Goal: Task Accomplishment & Management: Complete application form

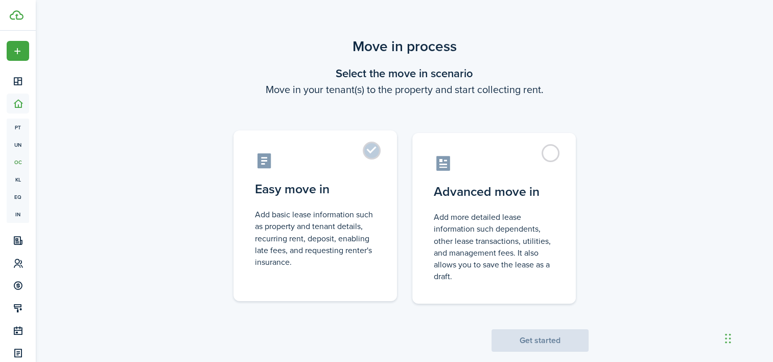
click at [352, 175] on label "Easy move in Add basic lease information such as property and tenant details, r…" at bounding box center [314, 215] width 163 height 171
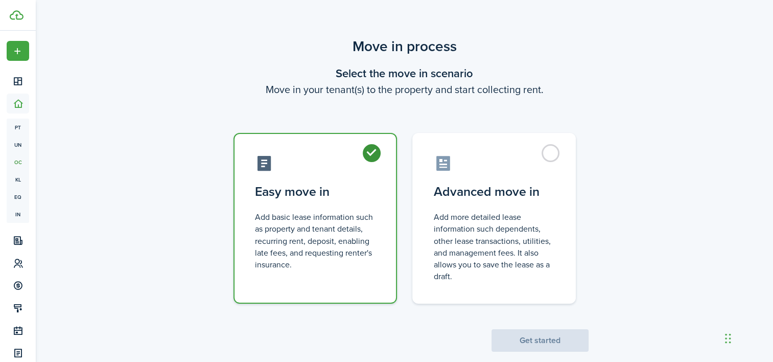
radio input "true"
click at [555, 340] on button "Get started" at bounding box center [539, 340] width 97 height 22
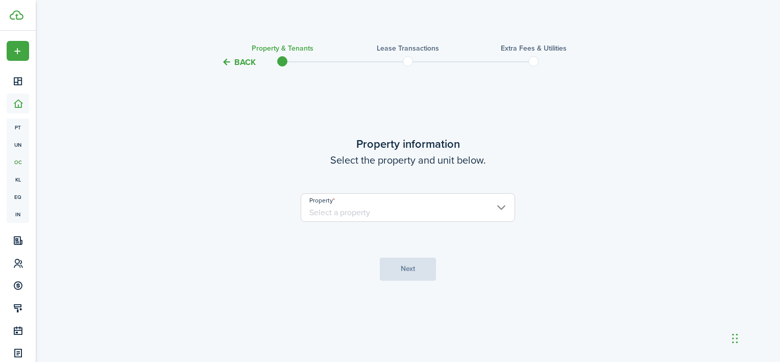
click at [437, 194] on input "Property" at bounding box center [408, 207] width 215 height 29
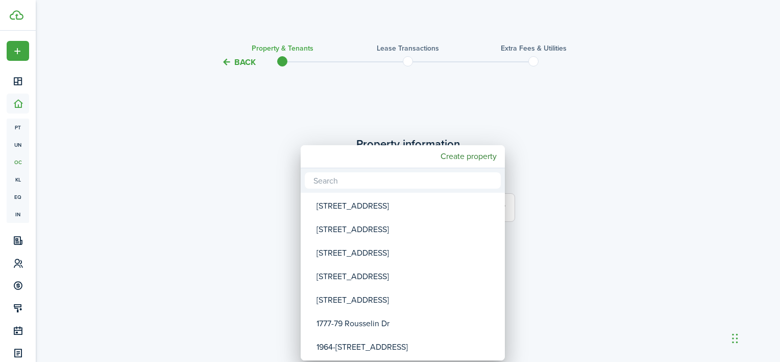
click at [237, 64] on div at bounding box center [390, 180] width 944 height 525
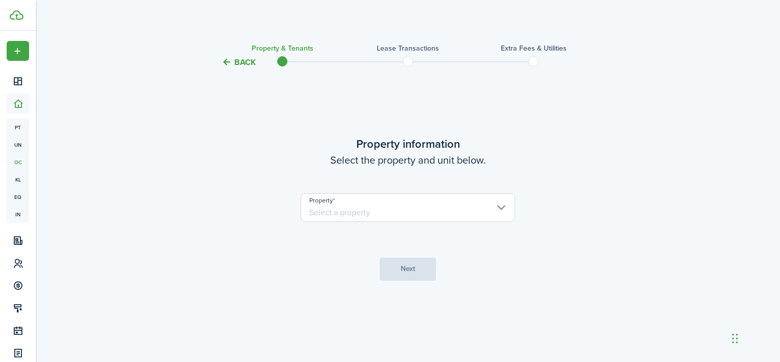
click at [233, 64] on button "Back" at bounding box center [239, 62] width 34 height 11
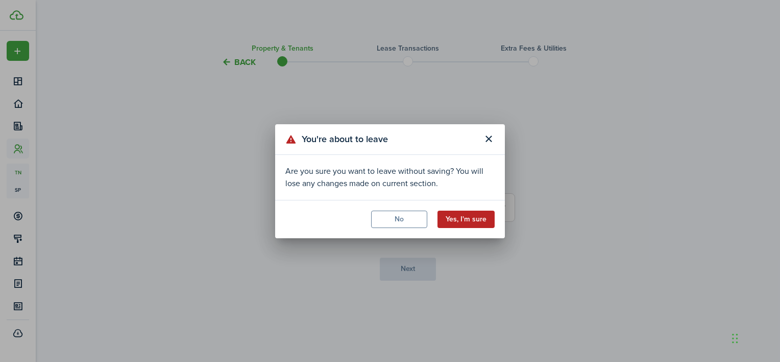
click at [468, 221] on button "Yes, I'm sure" at bounding box center [466, 218] width 57 height 17
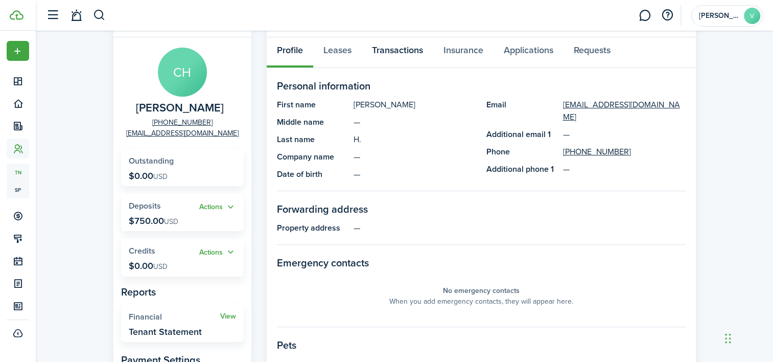
scroll to position [51, 0]
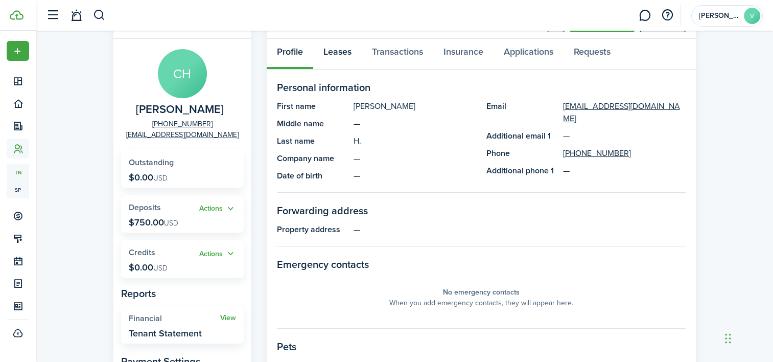
click at [338, 53] on link "Leases" at bounding box center [337, 54] width 49 height 31
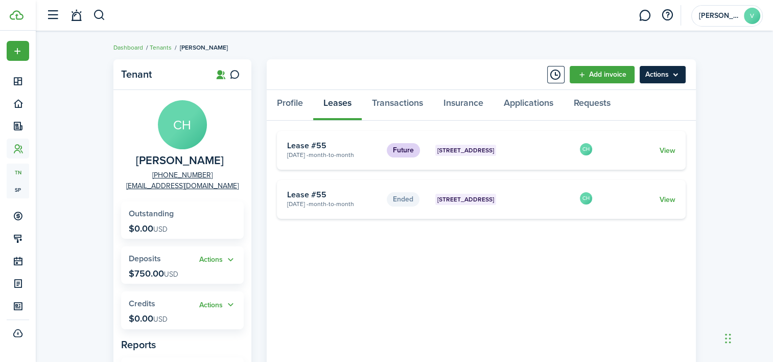
click at [664, 78] on menu-btn "Actions" at bounding box center [663, 74] width 46 height 17
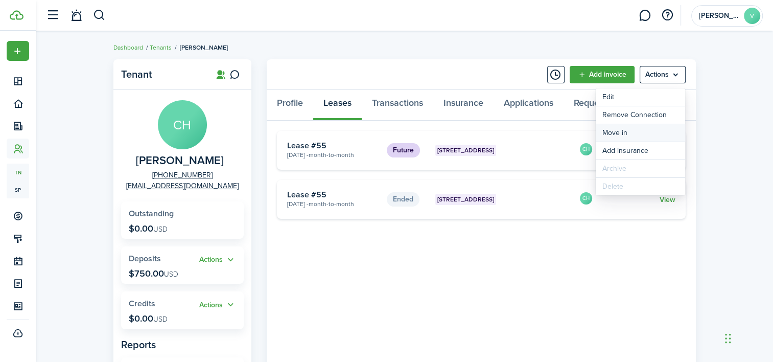
click at [629, 134] on link "Move in" at bounding box center [640, 132] width 89 height 17
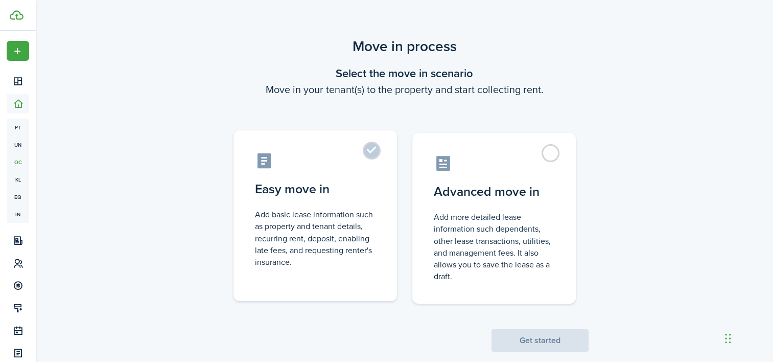
click at [340, 177] on label "Easy move in Add basic lease information such as property and tenant details, r…" at bounding box center [314, 215] width 163 height 171
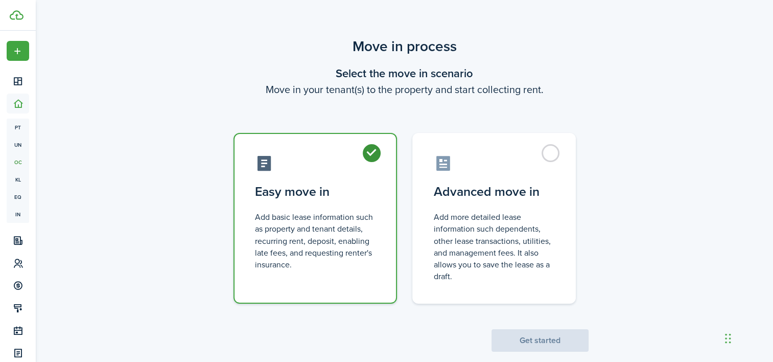
radio input "true"
click at [548, 342] on button "Get started" at bounding box center [539, 340] width 97 height 22
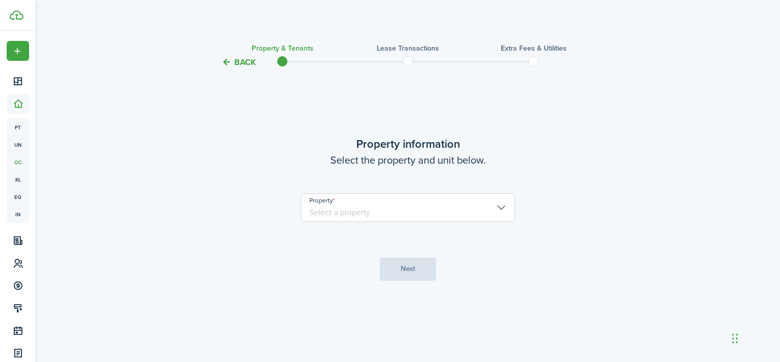
click at [443, 208] on input "Property" at bounding box center [408, 207] width 215 height 29
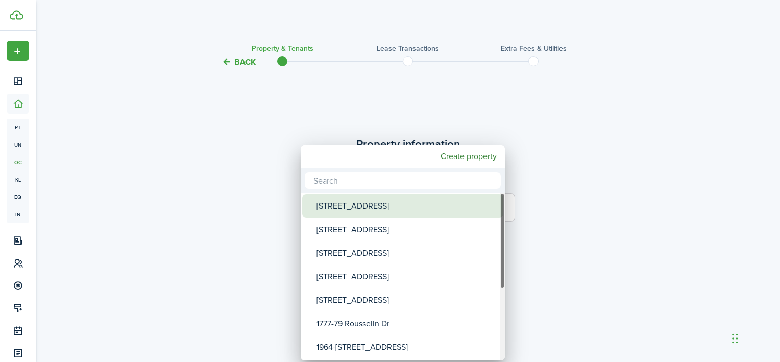
click at [390, 208] on div "[STREET_ADDRESS]" at bounding box center [407, 205] width 181 height 23
type input "[STREET_ADDRESS]"
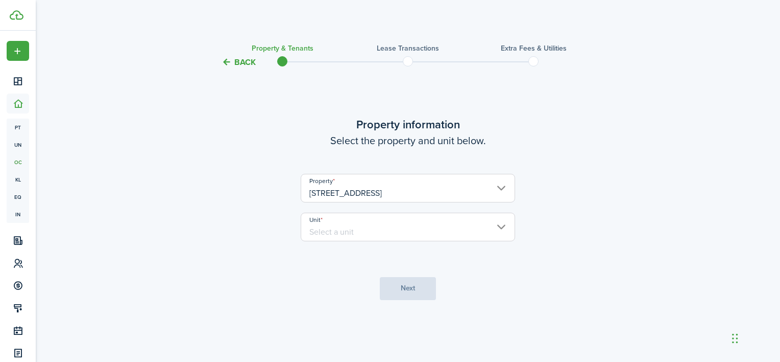
click at [382, 229] on input "Unit" at bounding box center [408, 226] width 215 height 29
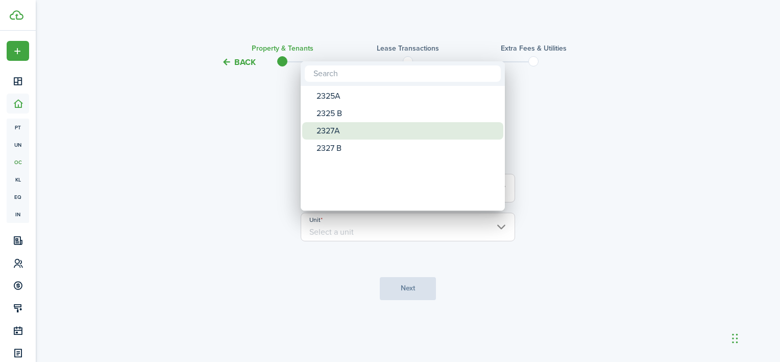
click at [357, 133] on div "2327A" at bounding box center [407, 130] width 181 height 17
type input "2327A"
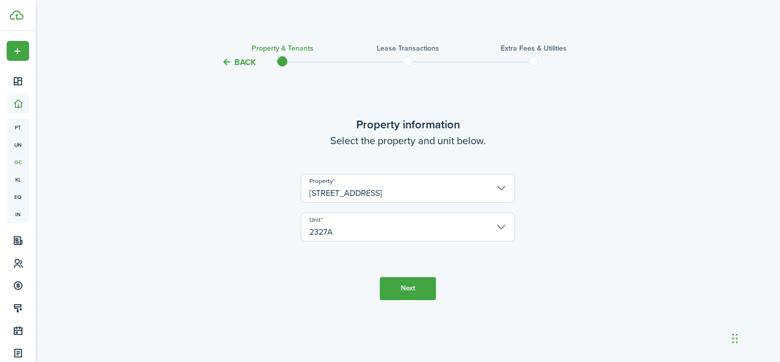
click at [406, 283] on button "Next" at bounding box center [408, 288] width 56 height 23
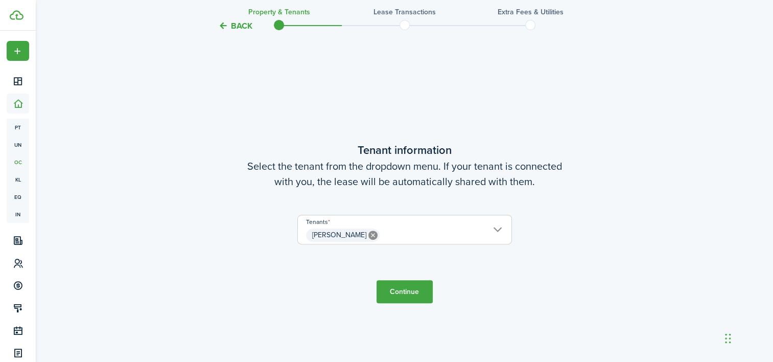
scroll to position [293, 0]
click at [414, 292] on button "Continue" at bounding box center [404, 290] width 56 height 23
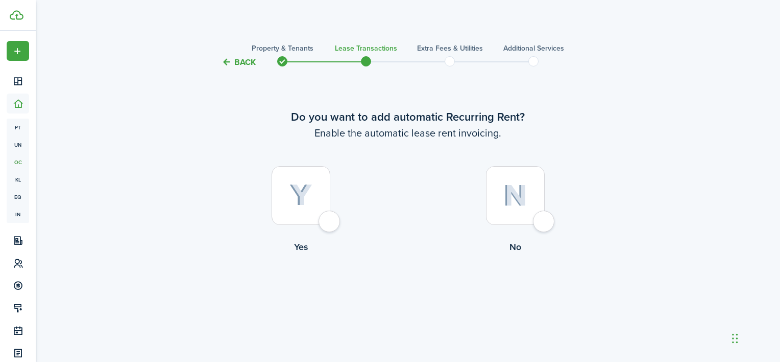
click at [278, 193] on div at bounding box center [301, 195] width 59 height 59
radio input "true"
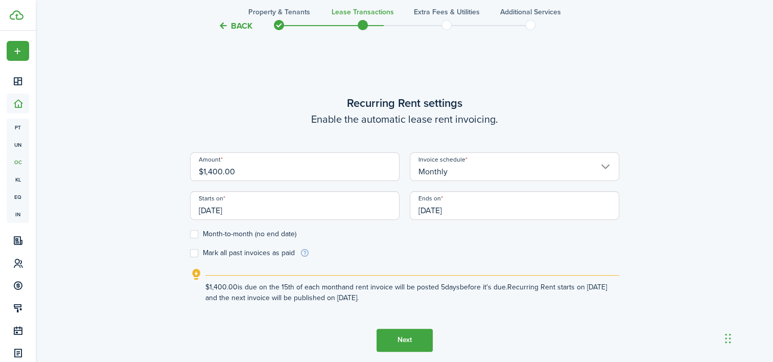
scroll to position [293, 0]
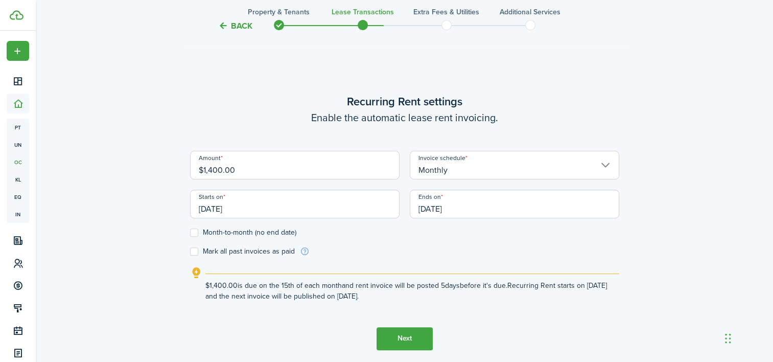
click at [286, 210] on input "[DATE]" at bounding box center [294, 204] width 209 height 29
click at [286, 210] on div at bounding box center [386, 180] width 936 height 525
click at [286, 210] on input "[DATE]" at bounding box center [294, 204] width 209 height 29
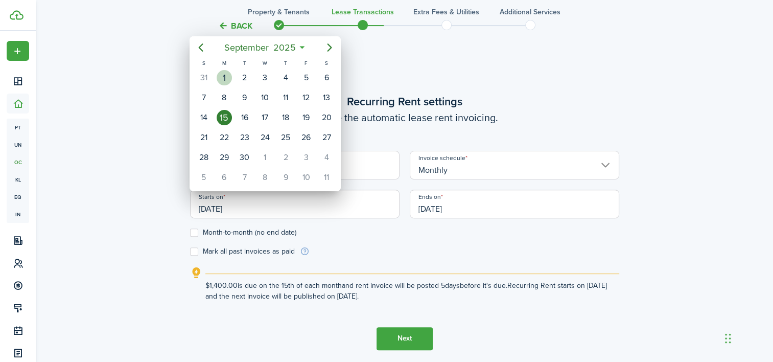
click at [229, 78] on div "1" at bounding box center [224, 77] width 15 height 15
type input "[DATE]"
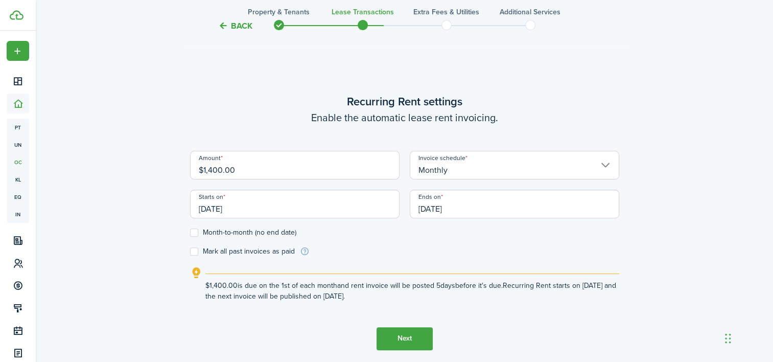
click at [248, 172] on input "$1,400.00" at bounding box center [294, 165] width 209 height 29
click at [493, 215] on input "[DATE]" at bounding box center [514, 204] width 209 height 29
type input "$1,250.00"
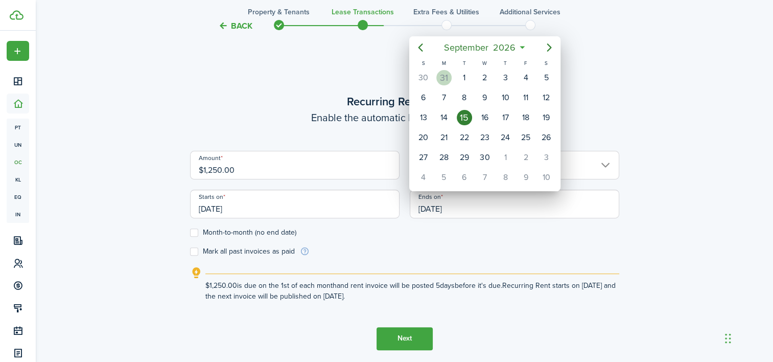
click at [443, 76] on div "31" at bounding box center [443, 77] width 15 height 15
type input "[DATE]"
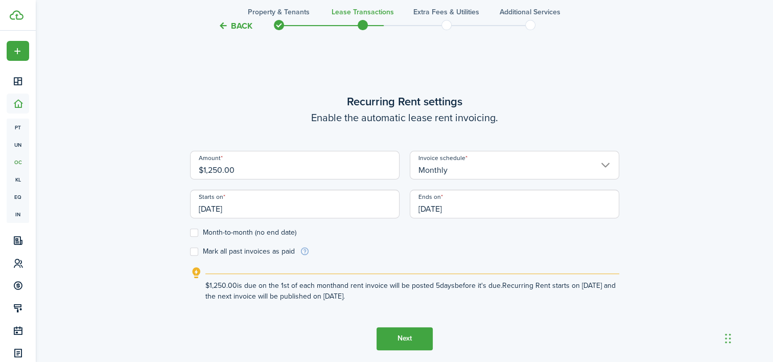
click at [256, 254] on label "Mark all past invoices as paid" at bounding box center [242, 251] width 105 height 8
click at [190, 251] on input "Mark all past invoices as paid" at bounding box center [190, 251] width 1 height 1
checkbox input "true"
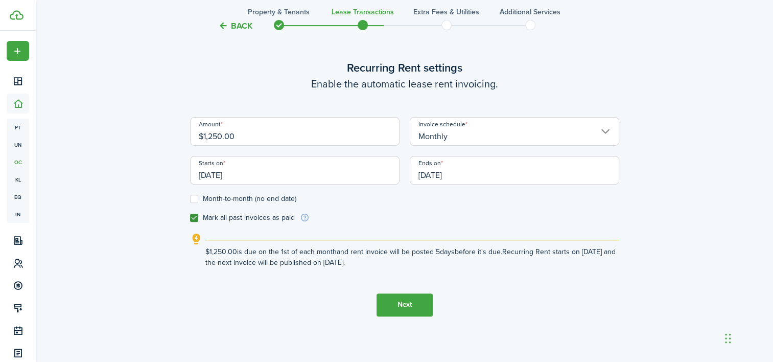
scroll to position [344, 0]
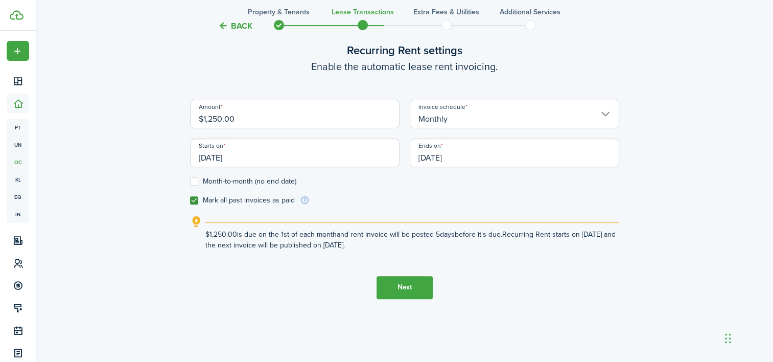
click at [401, 290] on button "Next" at bounding box center [404, 287] width 56 height 23
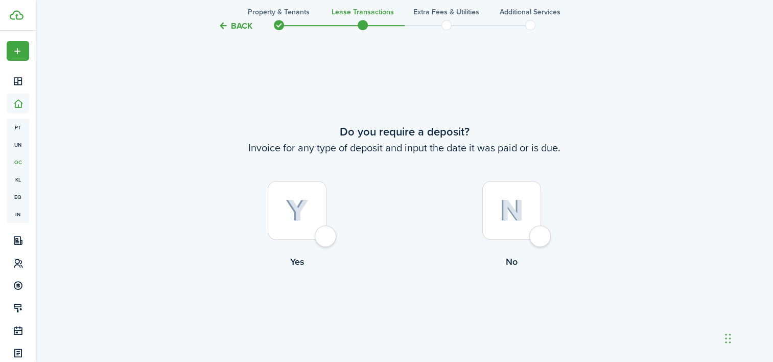
scroll to position [655, 0]
click at [304, 210] on img at bounding box center [297, 209] width 23 height 22
radio input "true"
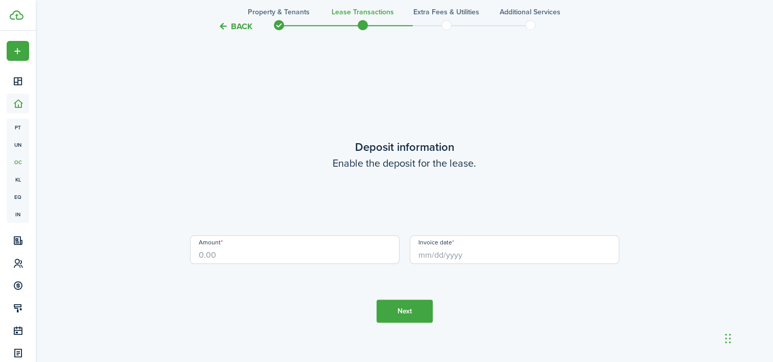
scroll to position [1016, 0]
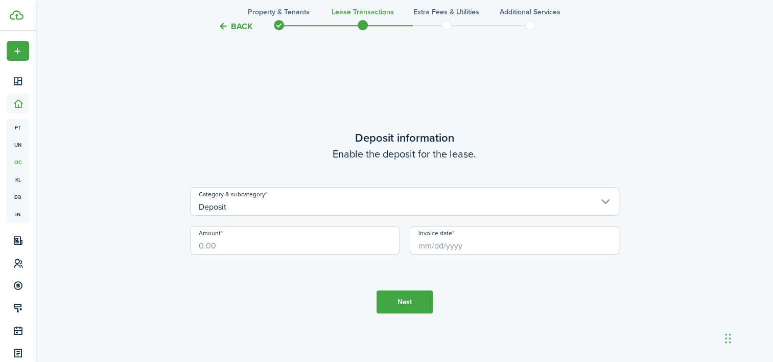
click at [345, 250] on input "Amount" at bounding box center [294, 240] width 209 height 29
click at [482, 237] on input "Invoice date" at bounding box center [514, 240] width 209 height 29
type input "$750.00"
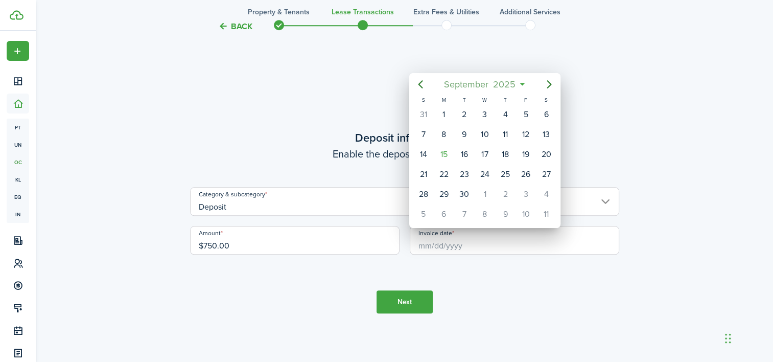
click at [472, 82] on span "September" at bounding box center [465, 84] width 49 height 18
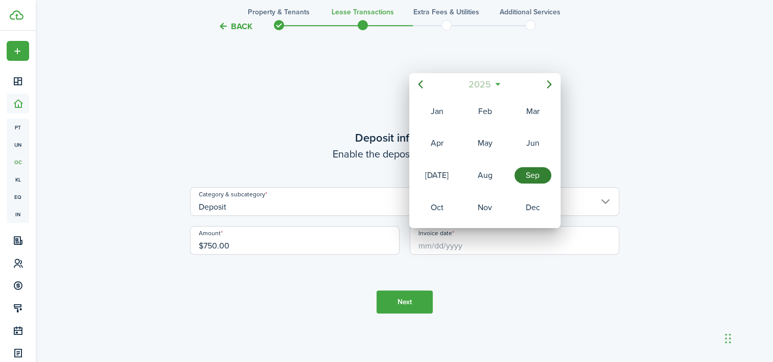
click at [485, 84] on span "2025" at bounding box center [479, 84] width 27 height 18
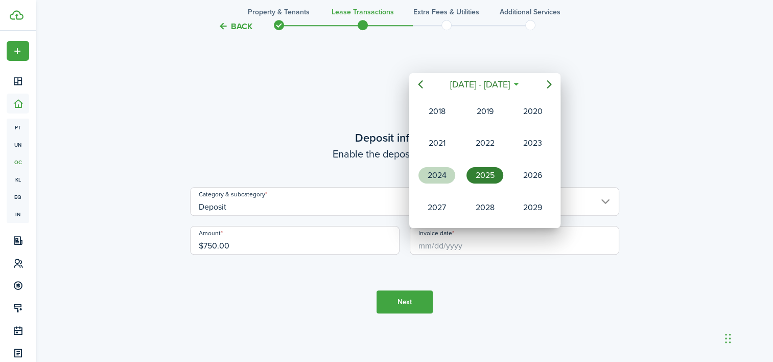
click at [442, 176] on div "2024" at bounding box center [436, 175] width 37 height 16
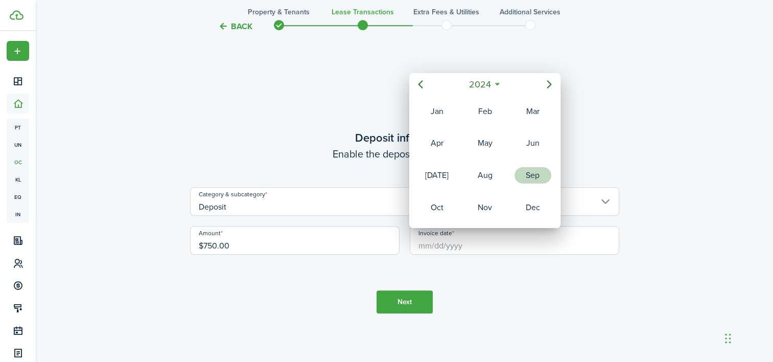
click at [540, 176] on div "Sep" at bounding box center [532, 175] width 37 height 16
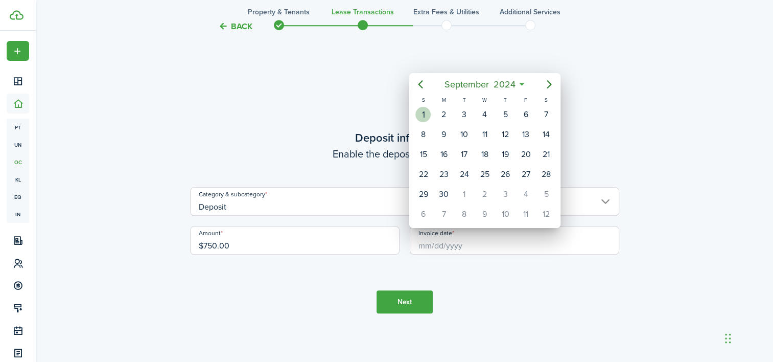
click at [427, 114] on div "1" at bounding box center [422, 114] width 15 height 15
type input "[DATE]"
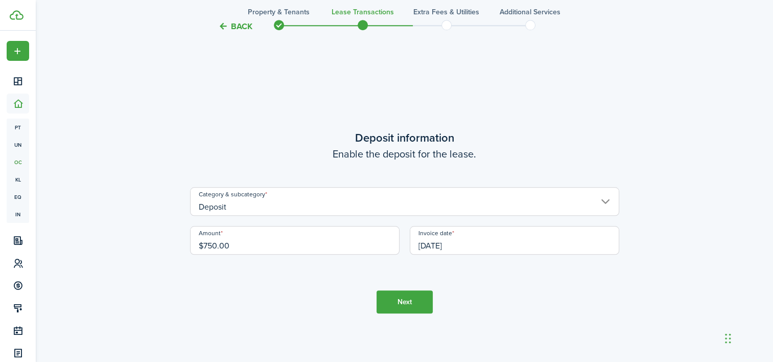
click at [420, 302] on button "Next" at bounding box center [404, 301] width 56 height 23
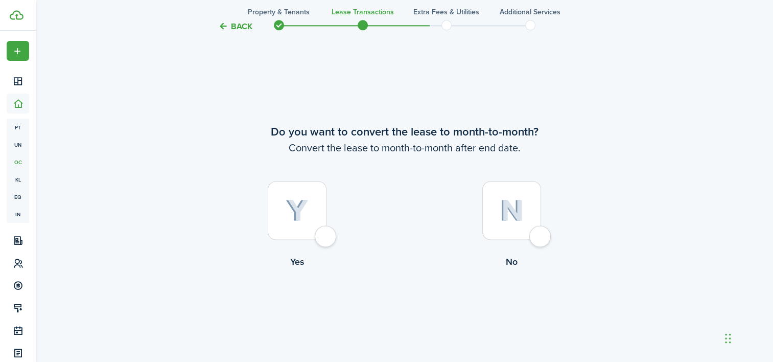
scroll to position [1378, 0]
click at [301, 215] on img at bounding box center [297, 209] width 23 height 22
radio input "true"
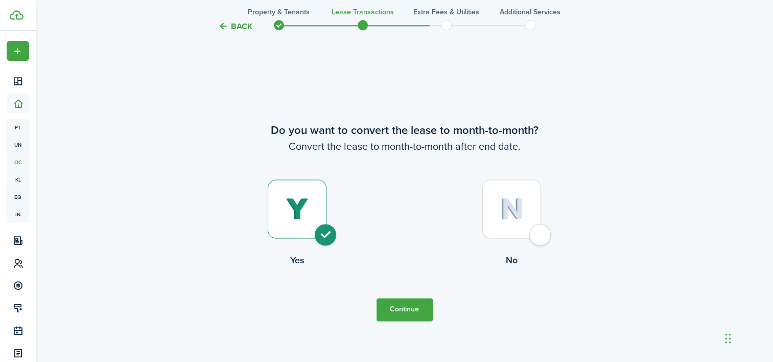
click at [406, 311] on button "Continue" at bounding box center [404, 309] width 56 height 23
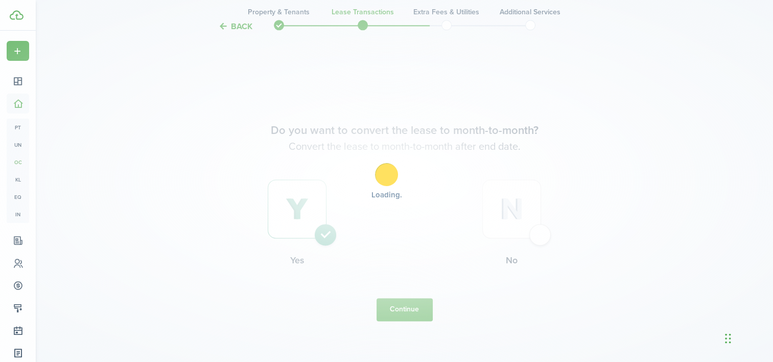
scroll to position [0, 0]
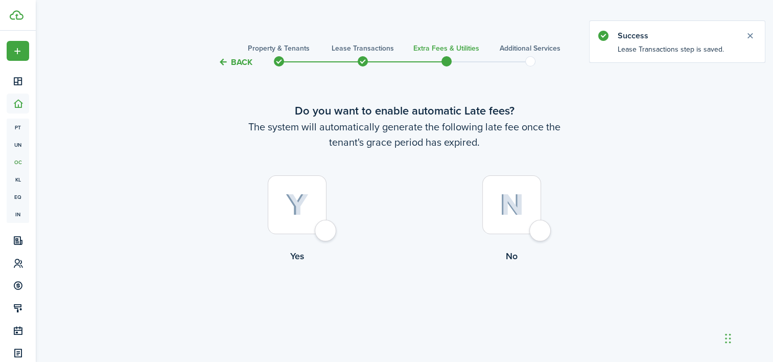
click at [304, 198] on img at bounding box center [297, 205] width 23 height 22
radio input "true"
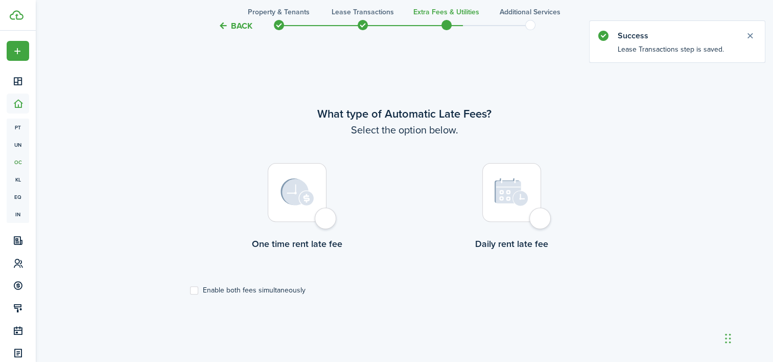
scroll to position [296, 0]
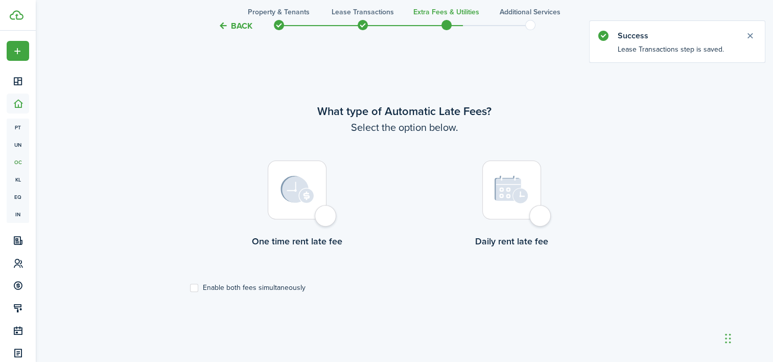
click at [506, 188] on img at bounding box center [511, 189] width 34 height 29
radio input "true"
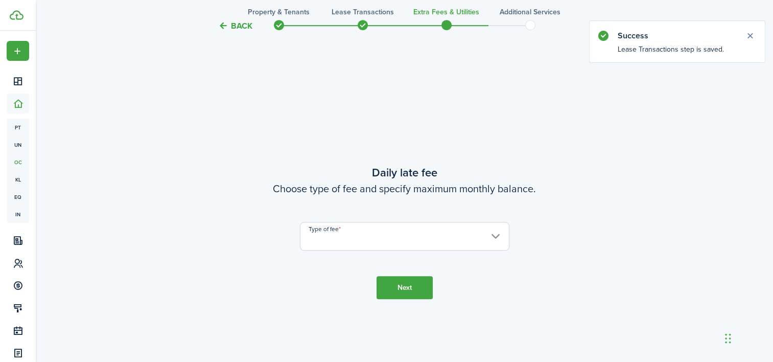
scroll to position [658, 0]
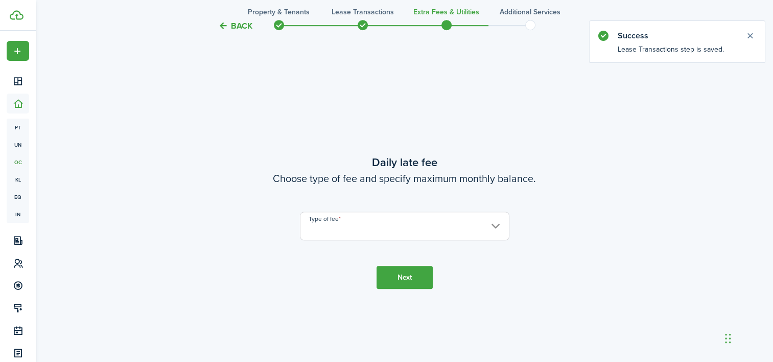
click at [413, 235] on input "Type of fee" at bounding box center [404, 225] width 209 height 29
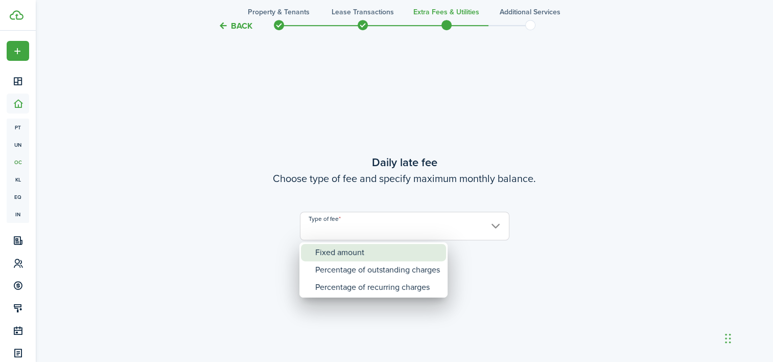
click at [358, 250] on div "Fixed amount" at bounding box center [377, 252] width 125 height 17
type input "Fixed amount"
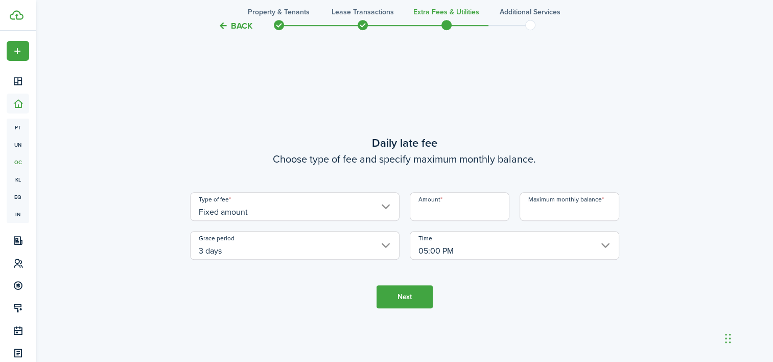
click at [374, 247] on input "3 days" at bounding box center [294, 245] width 209 height 29
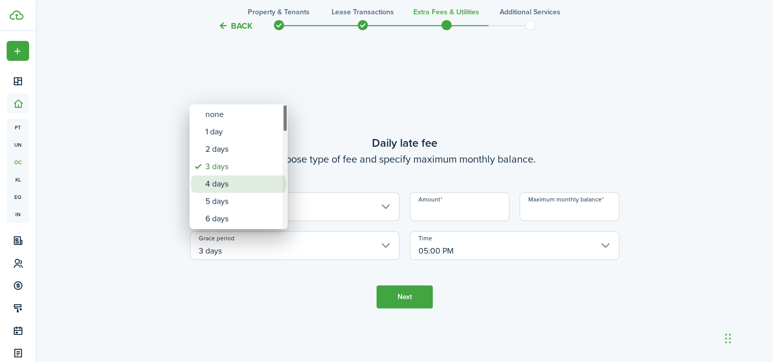
click at [242, 178] on div "4 days" at bounding box center [242, 183] width 75 height 17
type input "4 days"
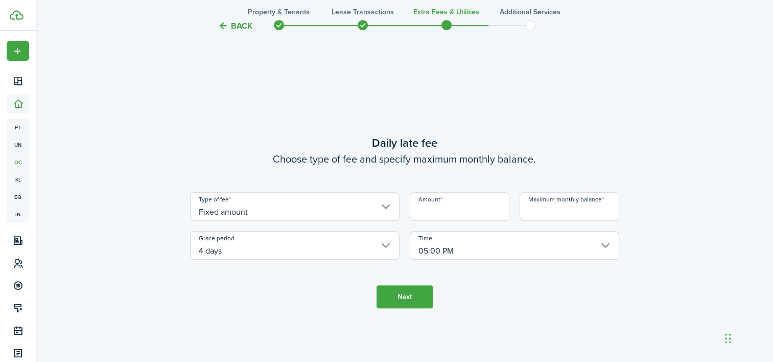
click at [447, 201] on input "Amount" at bounding box center [460, 206] width 100 height 29
type input "$5.00"
click at [576, 207] on input "Maximum monthly balance" at bounding box center [569, 206] width 100 height 29
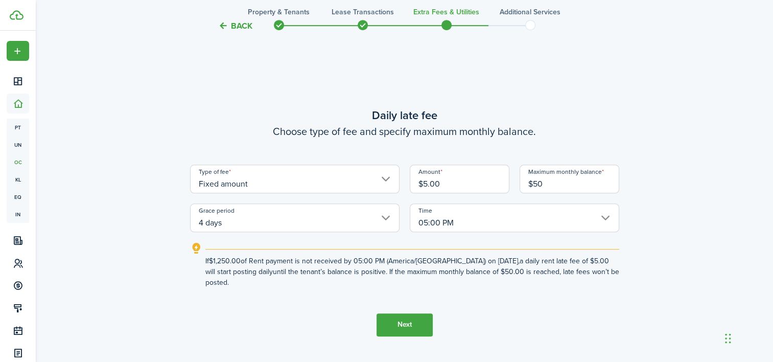
type input "$50.00"
click at [417, 325] on button "Next" at bounding box center [404, 324] width 56 height 23
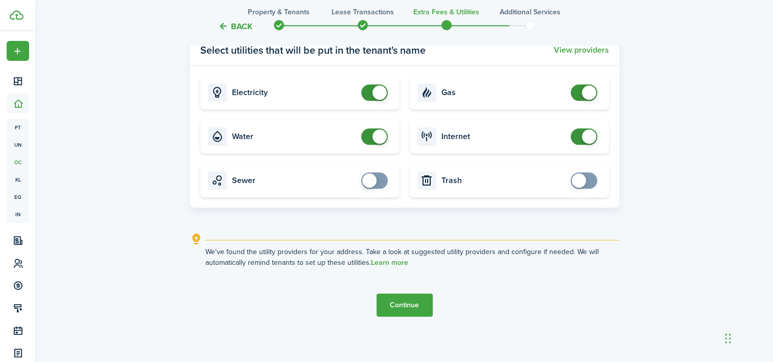
scroll to position [1137, 0]
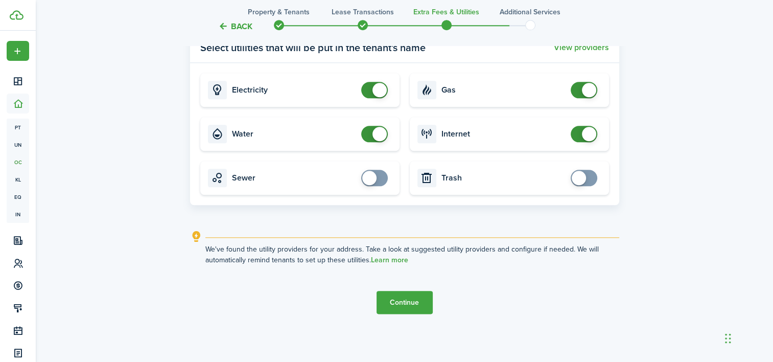
click at [414, 302] on button "Continue" at bounding box center [404, 302] width 56 height 23
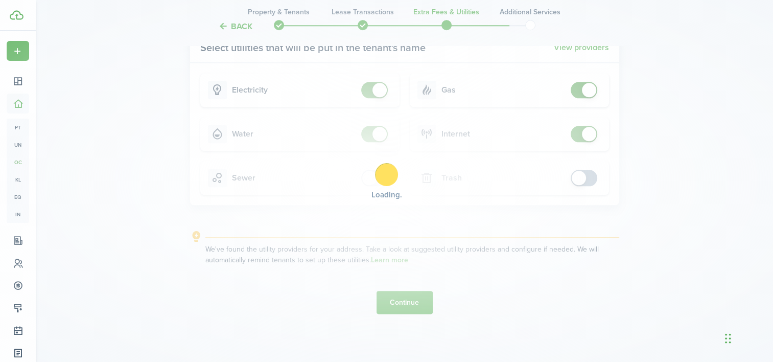
scroll to position [0, 0]
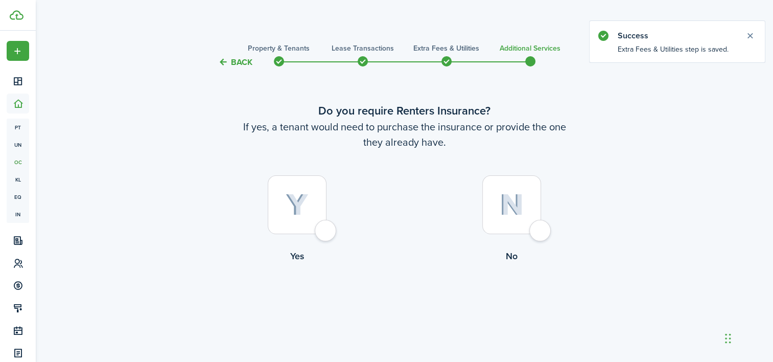
click at [512, 210] on img at bounding box center [512, 205] width 24 height 22
radio input "true"
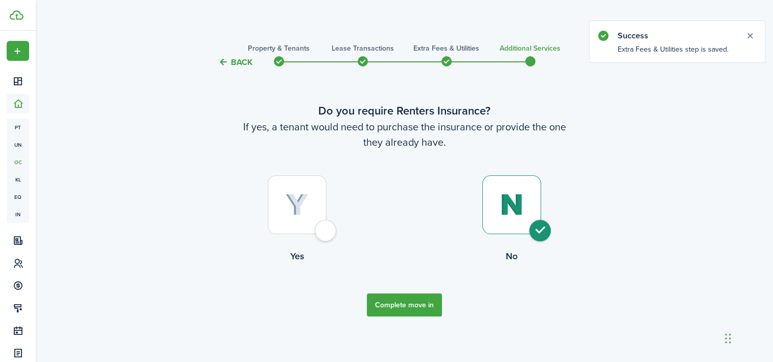
click at [420, 309] on button "Complete move in" at bounding box center [404, 304] width 75 height 23
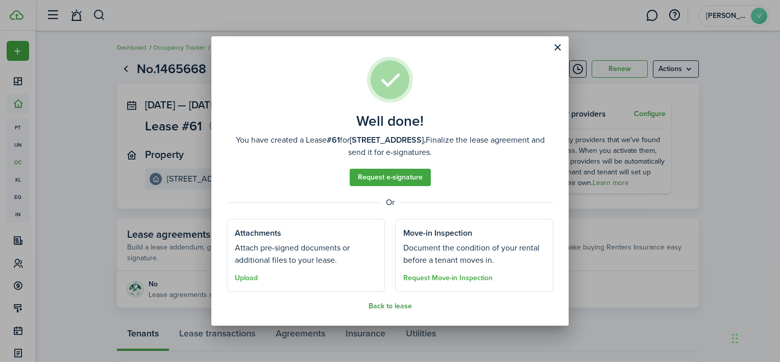
click at [398, 306] on button "Back to lease" at bounding box center [390, 306] width 43 height 8
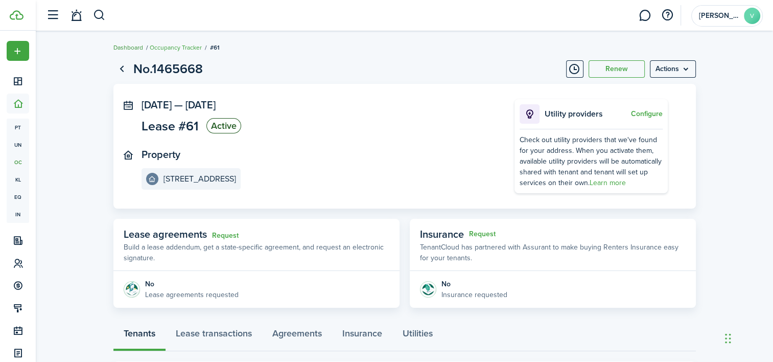
click at [129, 47] on link "Dashboard" at bounding box center [128, 47] width 30 height 9
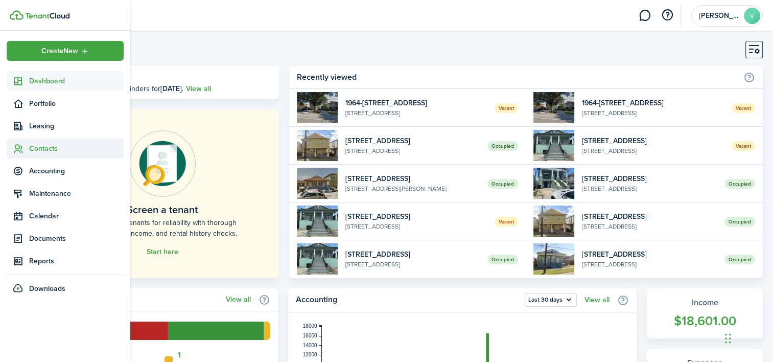
click at [49, 151] on span "Contacts" at bounding box center [76, 148] width 94 height 11
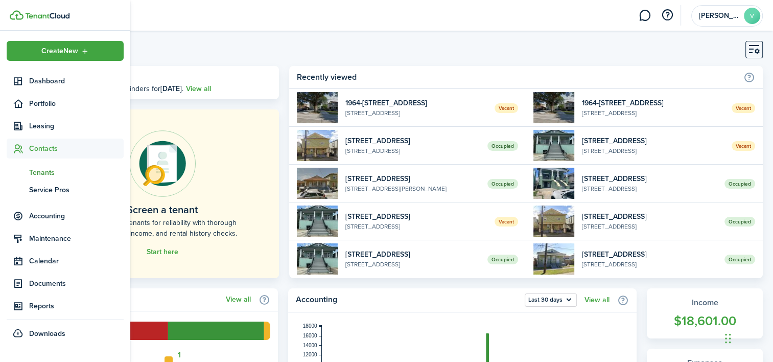
click at [49, 173] on span "Tenants" at bounding box center [76, 172] width 94 height 11
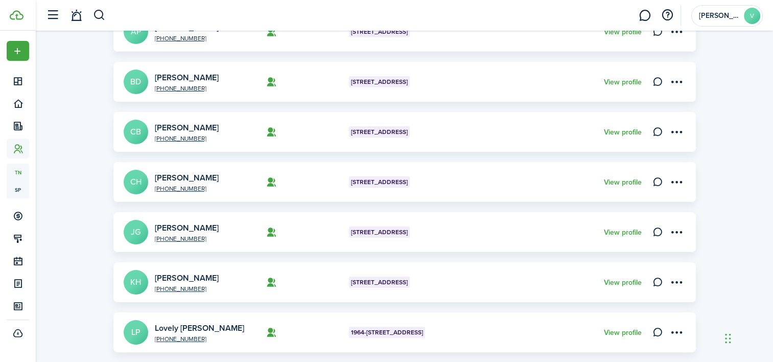
scroll to position [153, 0]
click at [139, 186] on avatar-text "CH" at bounding box center [136, 181] width 25 height 25
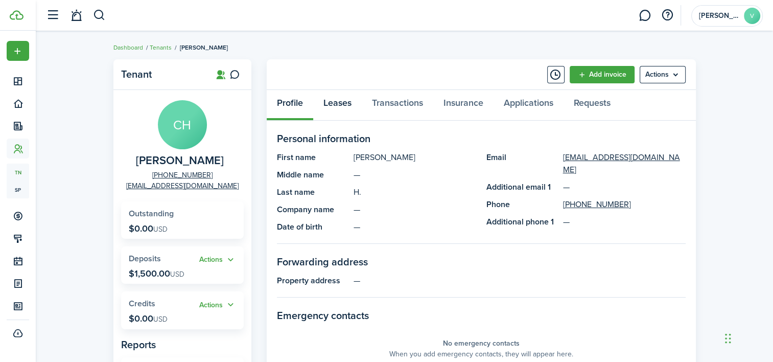
click at [337, 96] on link "Leases" at bounding box center [337, 105] width 49 height 31
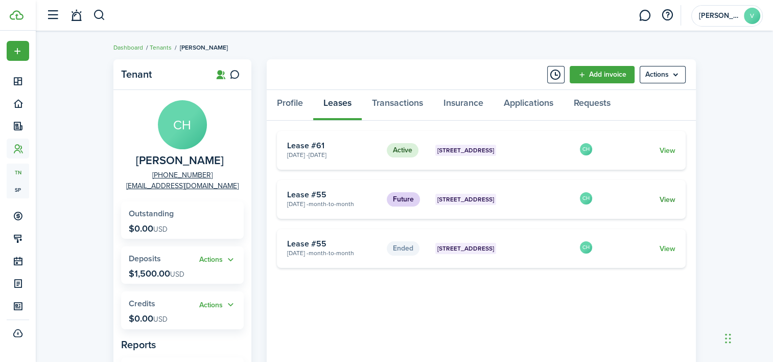
click at [669, 198] on link "View" at bounding box center [667, 199] width 16 height 11
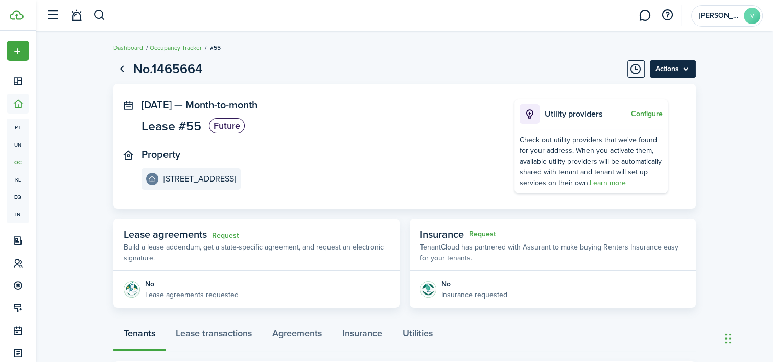
click at [689, 71] on menu-btn "Actions" at bounding box center [673, 68] width 46 height 17
click at [660, 90] on button "Delete" at bounding box center [650, 91] width 89 height 17
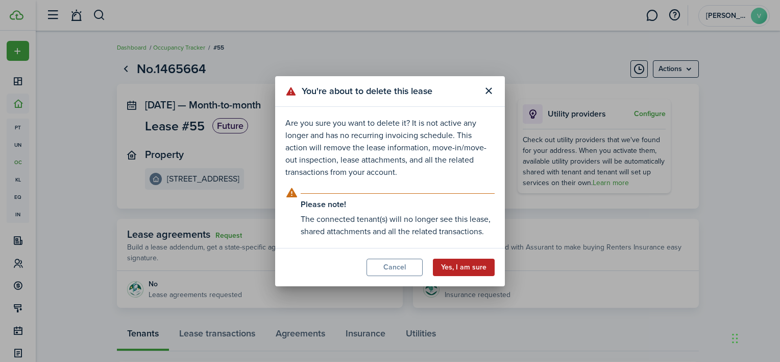
click at [476, 270] on button "Yes, I am sure" at bounding box center [464, 266] width 62 height 17
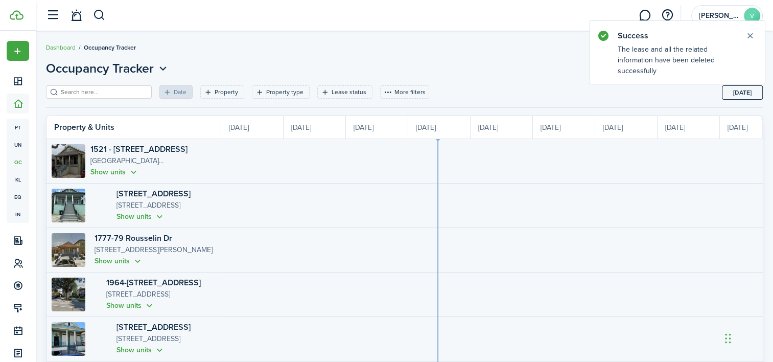
scroll to position [0, 187]
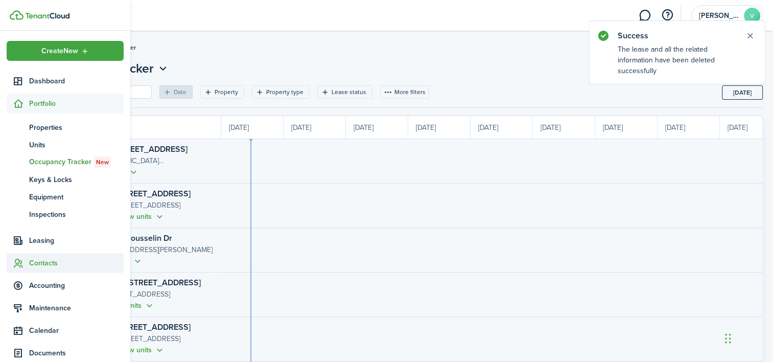
click at [51, 263] on span "Contacts" at bounding box center [76, 262] width 94 height 11
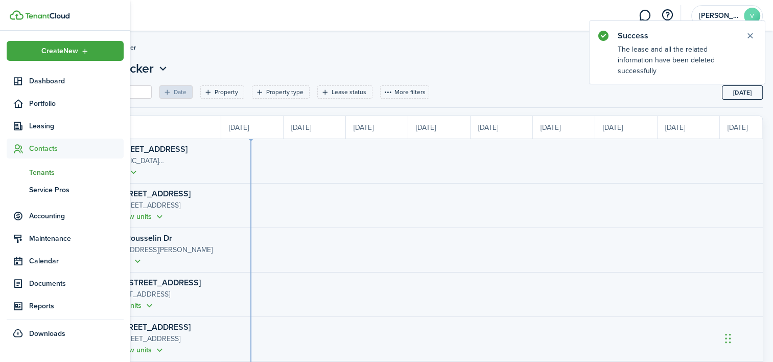
click at [38, 170] on span "Tenants" at bounding box center [76, 172] width 94 height 11
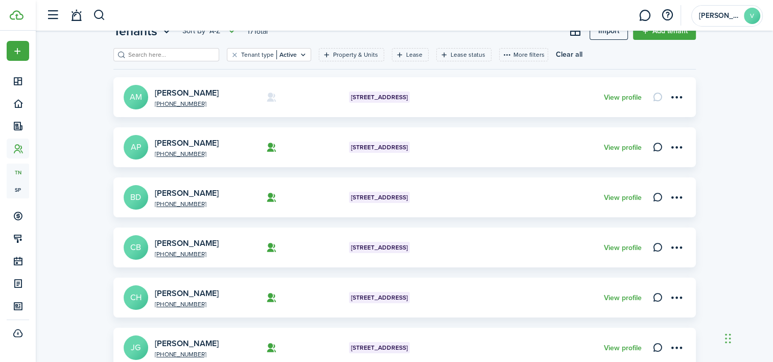
scroll to position [102, 0]
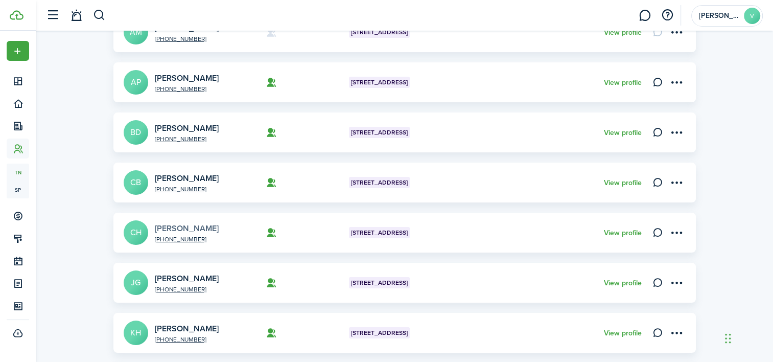
click at [177, 225] on link "[PERSON_NAME]" at bounding box center [187, 228] width 64 height 12
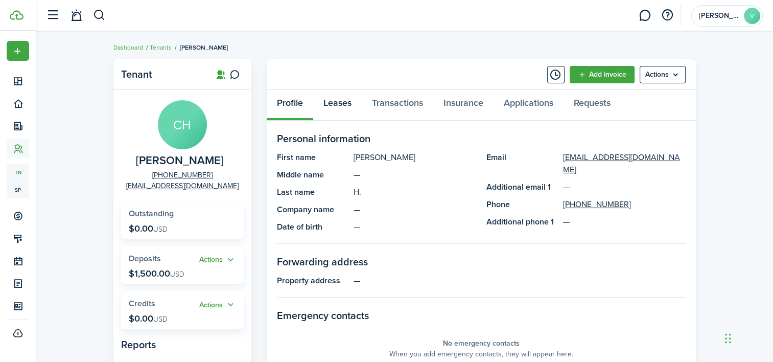
click at [339, 107] on link "Leases" at bounding box center [337, 105] width 49 height 31
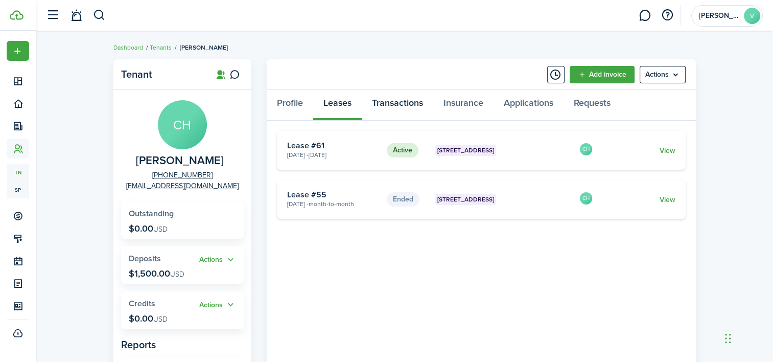
click at [386, 104] on link "Transactions" at bounding box center [398, 105] width 72 height 31
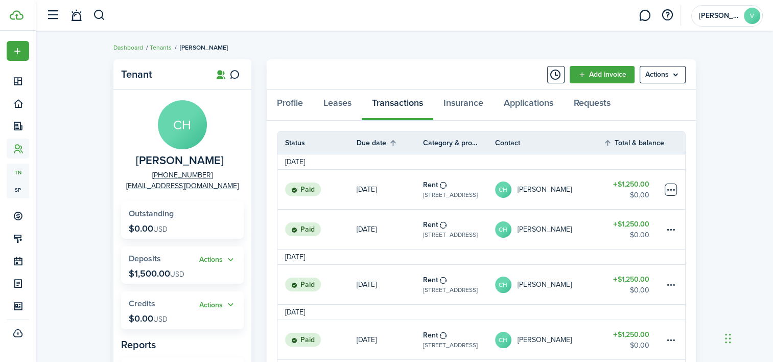
click at [673, 190] on table-menu-btn-icon at bounding box center [671, 189] width 12 height 12
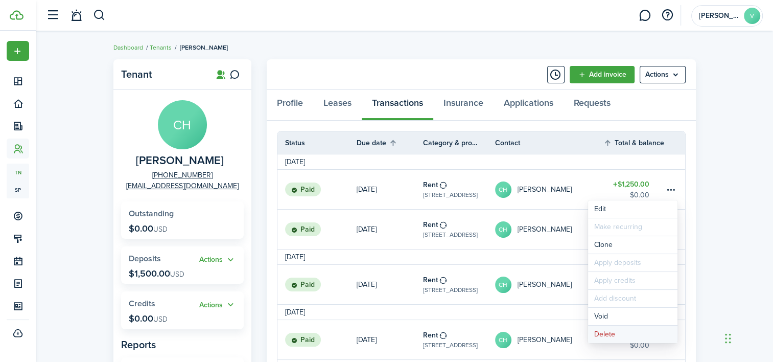
click at [613, 335] on button "Delete" at bounding box center [632, 333] width 89 height 17
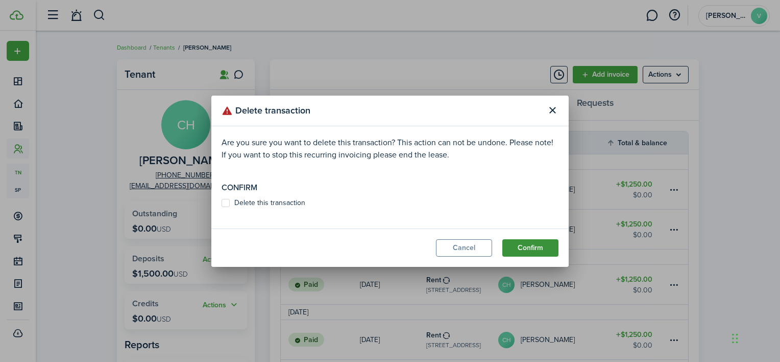
click at [523, 246] on button "Confirm" at bounding box center [531, 247] width 56 height 17
click at [282, 202] on label "Delete this transaction" at bounding box center [264, 203] width 84 height 8
click at [222, 207] on input "Delete this transaction" at bounding box center [221, 207] width 1 height 1
checkbox input "true"
click at [531, 246] on button "Confirm" at bounding box center [531, 247] width 56 height 17
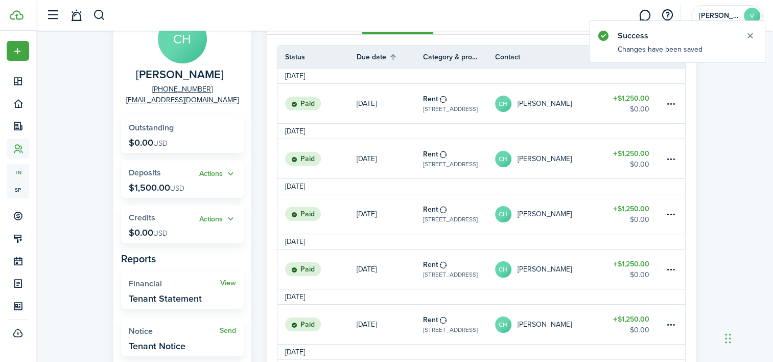
scroll to position [102, 0]
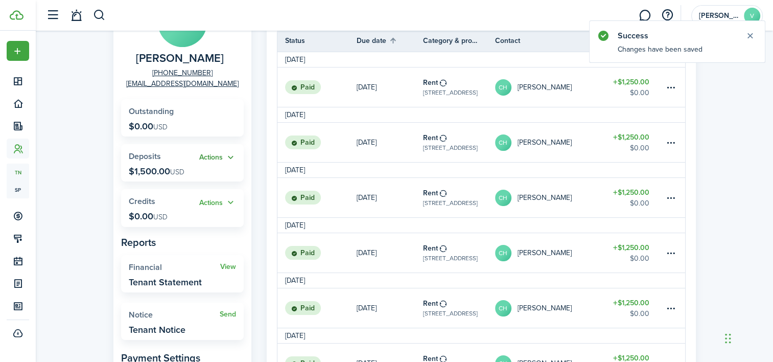
click at [229, 160] on button "Actions" at bounding box center [217, 158] width 37 height 12
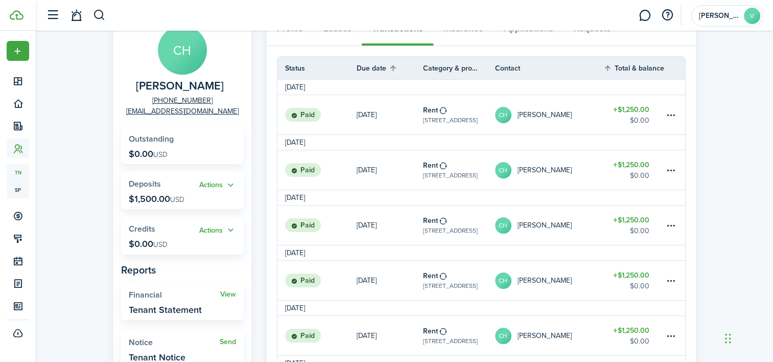
scroll to position [51, 0]
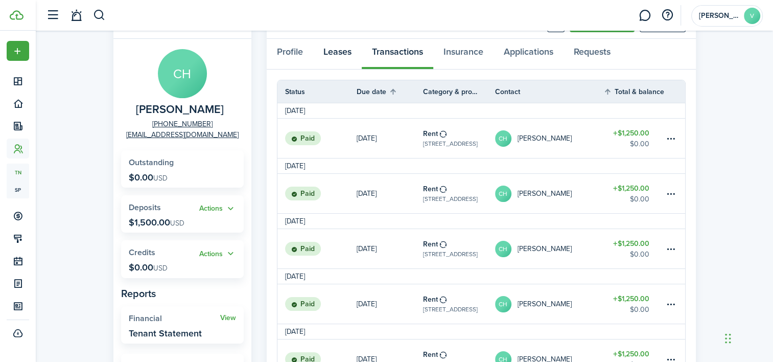
click at [342, 55] on link "Leases" at bounding box center [337, 54] width 49 height 31
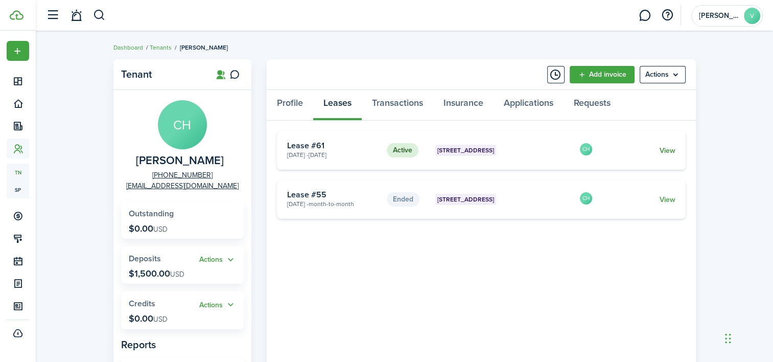
click at [672, 147] on link "View" at bounding box center [667, 150] width 16 height 11
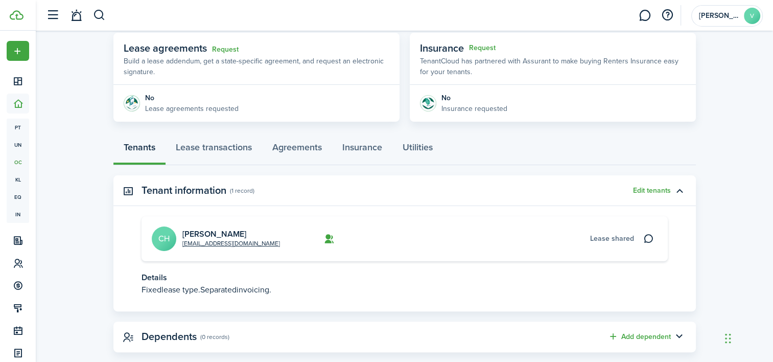
scroll to position [204, 0]
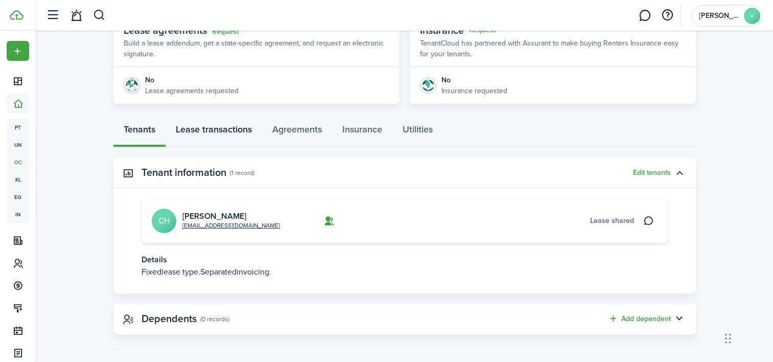
click at [232, 133] on link "Lease transactions" at bounding box center [213, 131] width 97 height 31
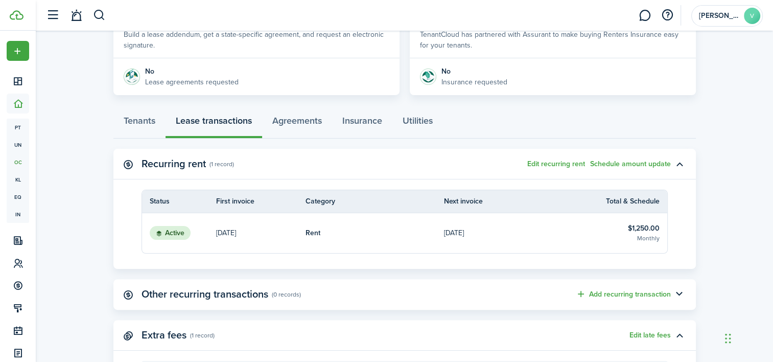
scroll to position [238, 0]
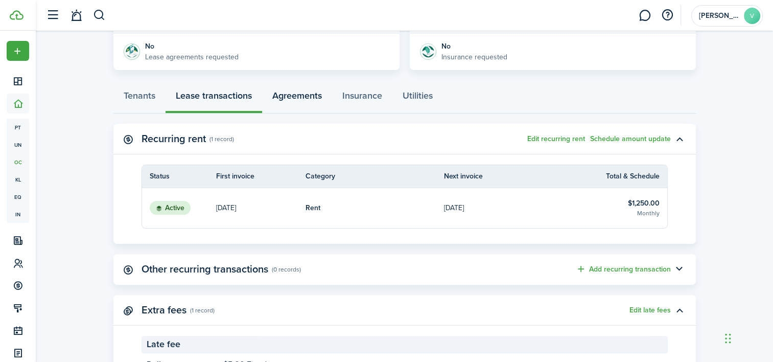
click at [309, 90] on link "Agreements" at bounding box center [297, 98] width 70 height 31
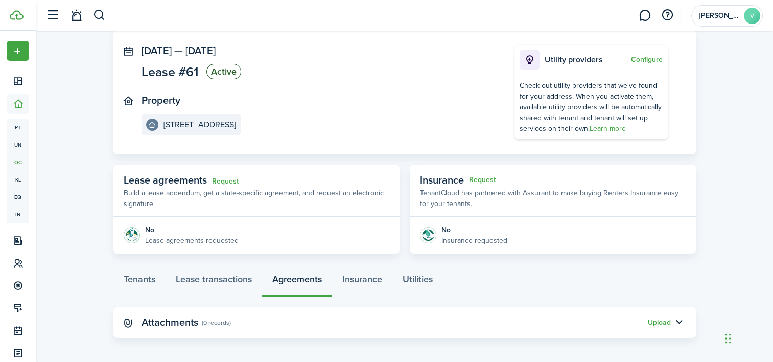
scroll to position [58, 0]
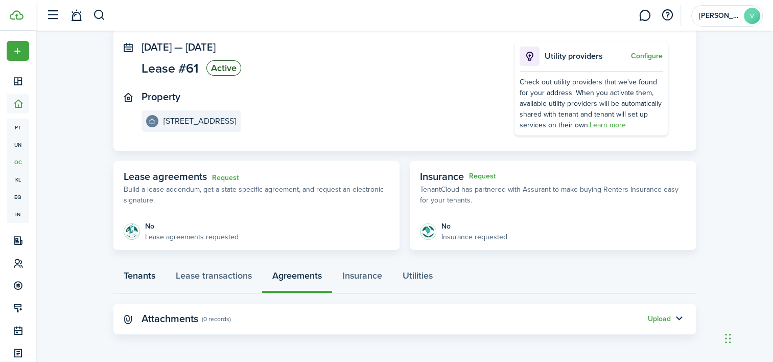
click at [141, 274] on link "Tenants" at bounding box center [139, 278] width 52 height 31
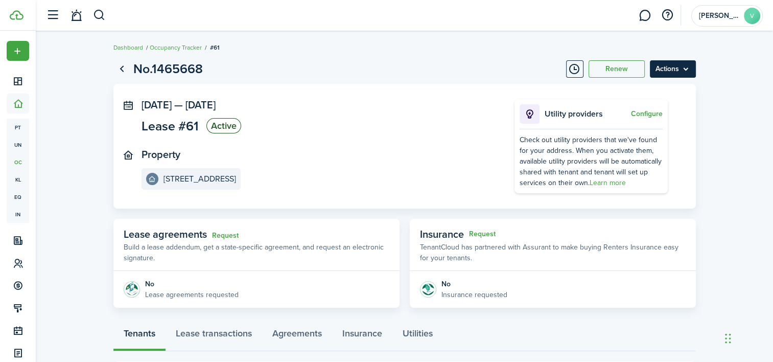
click at [690, 67] on menu-btn "Actions" at bounding box center [673, 68] width 46 height 17
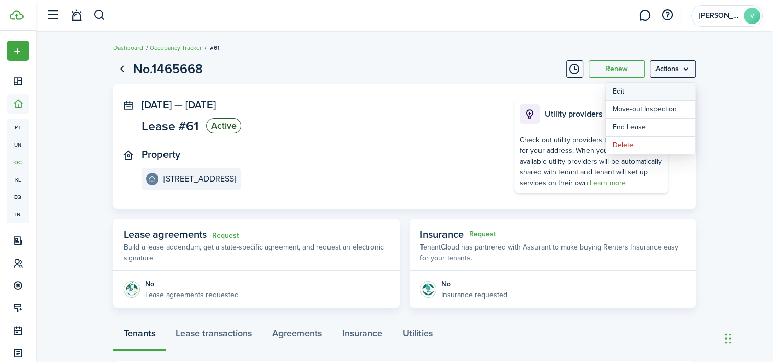
click at [658, 86] on button "Edit" at bounding box center [650, 91] width 89 height 17
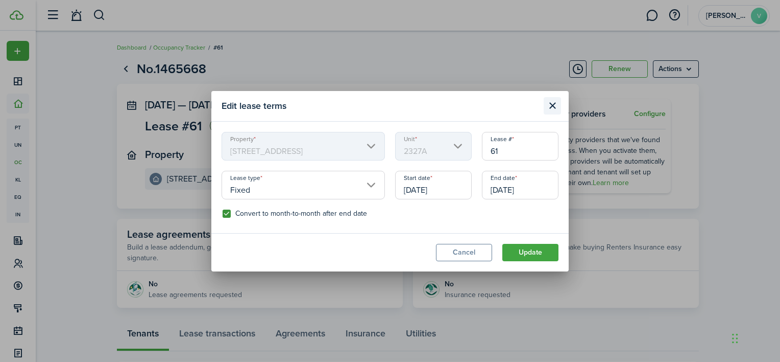
click at [551, 105] on button "Close modal" at bounding box center [552, 105] width 17 height 17
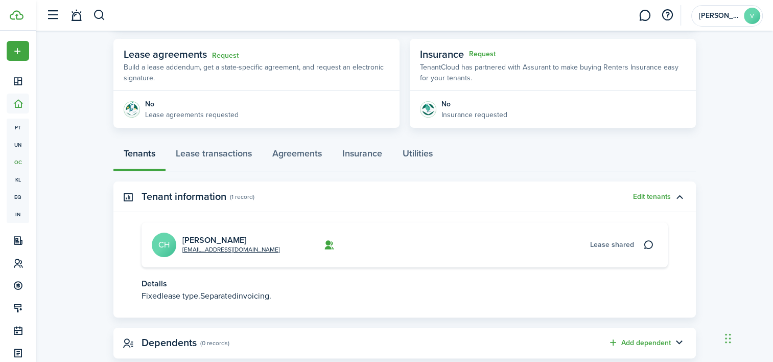
scroll to position [204, 0]
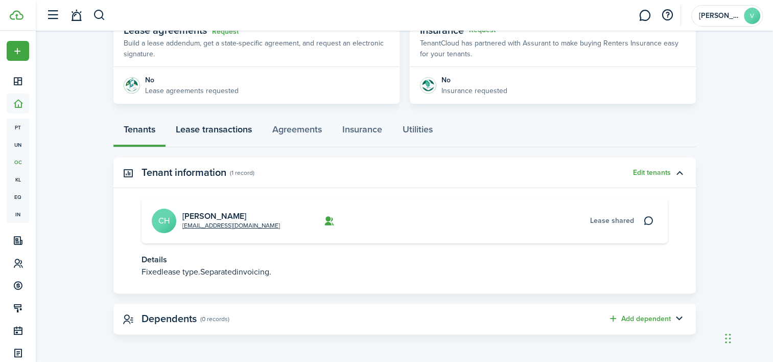
click at [219, 134] on link "Lease transactions" at bounding box center [213, 131] width 97 height 31
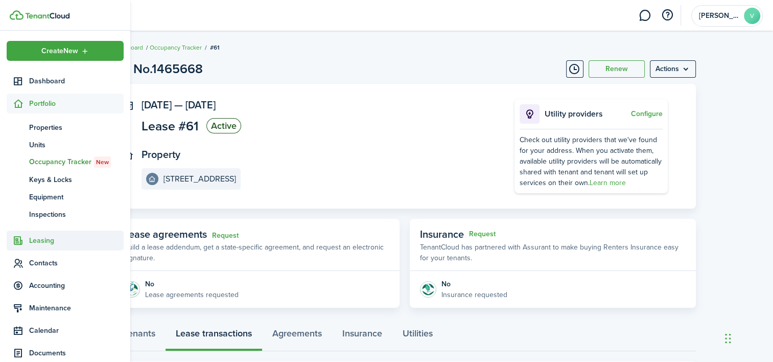
click at [38, 240] on span "Leasing" at bounding box center [76, 240] width 94 height 11
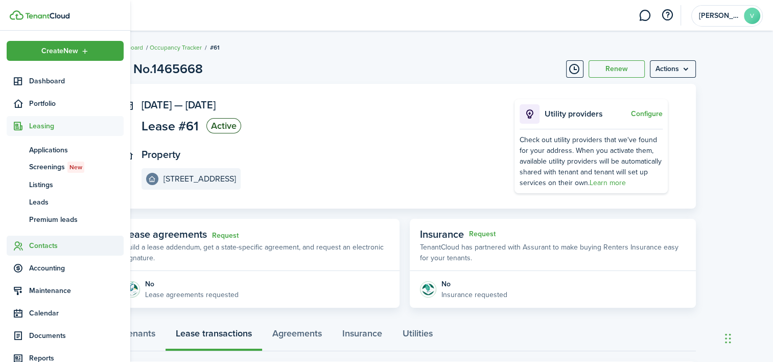
click at [43, 243] on span "Contacts" at bounding box center [76, 245] width 94 height 11
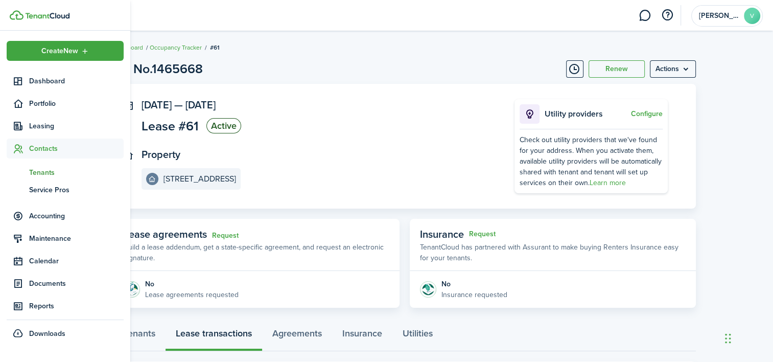
click at [44, 168] on span "Tenants" at bounding box center [76, 172] width 94 height 11
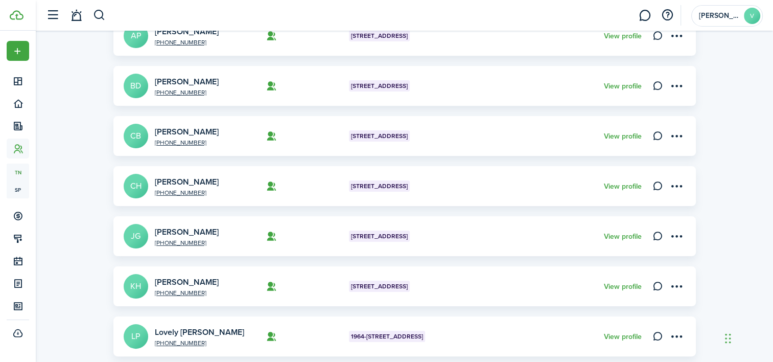
scroll to position [153, 0]
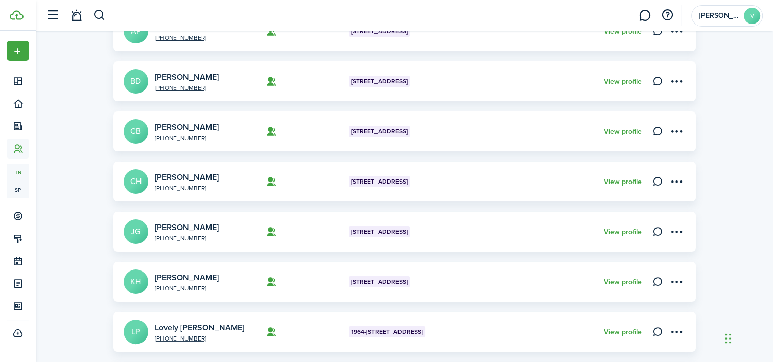
click at [126, 181] on avatar-text "CH" at bounding box center [136, 181] width 25 height 25
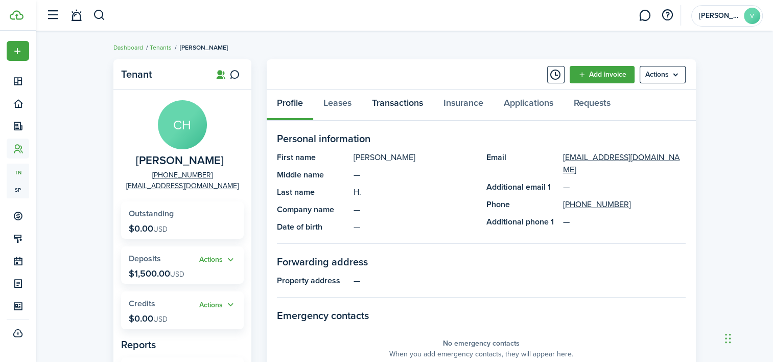
click at [395, 108] on link "Transactions" at bounding box center [398, 105] width 72 height 31
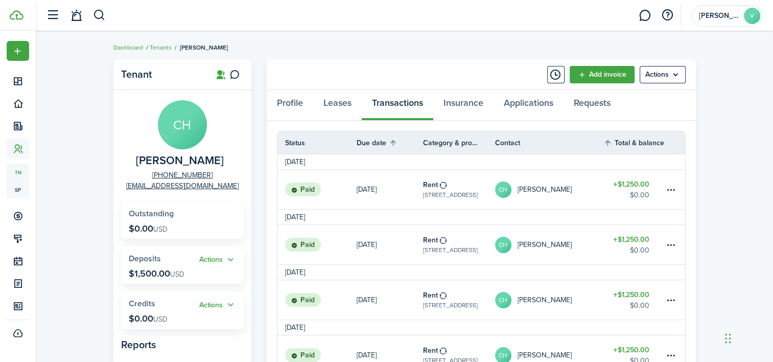
click at [438, 139] on th "Category & property" at bounding box center [459, 142] width 72 height 11
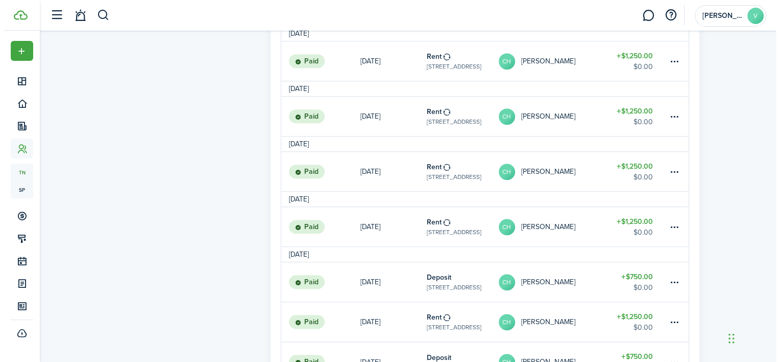
scroll to position [649, 0]
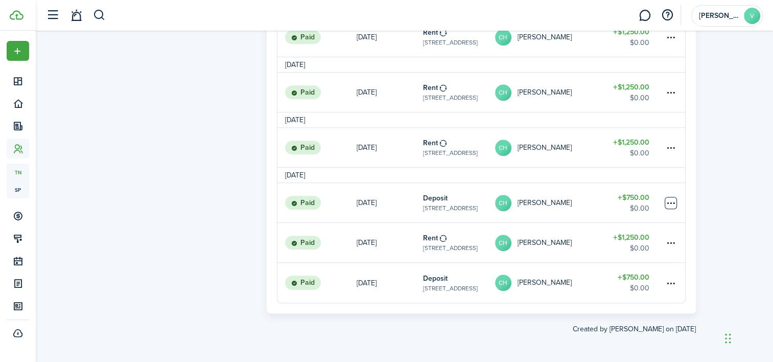
click at [670, 199] on table-menu-btn-icon at bounding box center [671, 203] width 12 height 12
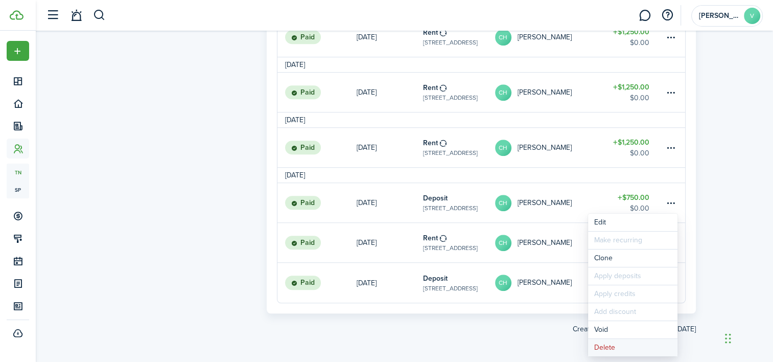
click at [613, 348] on button "Delete" at bounding box center [632, 347] width 89 height 17
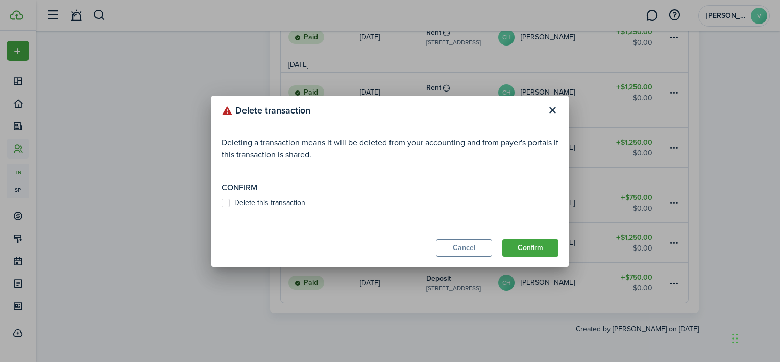
click at [277, 206] on label "Delete this transaction" at bounding box center [264, 203] width 84 height 8
click at [222, 203] on input "Delete this transaction" at bounding box center [221, 202] width 1 height 1
checkbox input "true"
click at [533, 247] on button "Confirm" at bounding box center [531, 247] width 56 height 17
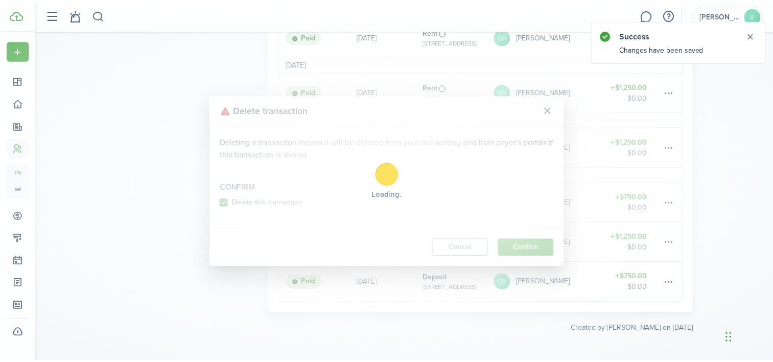
scroll to position [255, 0]
